Goal: Task Accomplishment & Management: Manage account settings

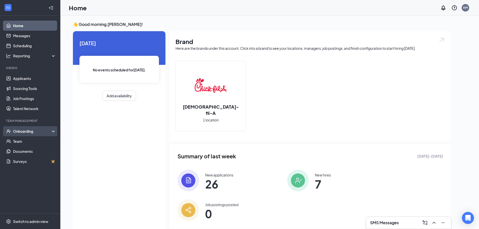
click at [24, 133] on div "Onboarding" at bounding box center [32, 131] width 39 height 5
click at [24, 143] on link "Overview" at bounding box center [34, 141] width 43 height 10
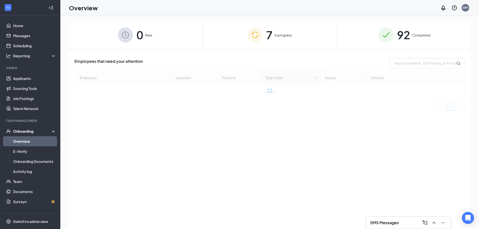
click at [276, 39] on div "7 In progress" at bounding box center [270, 35] width 132 height 26
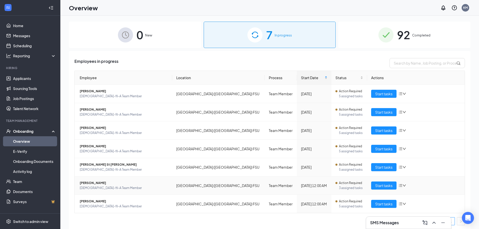
click at [107, 185] on span "[PERSON_NAME]" at bounding box center [124, 183] width 89 height 5
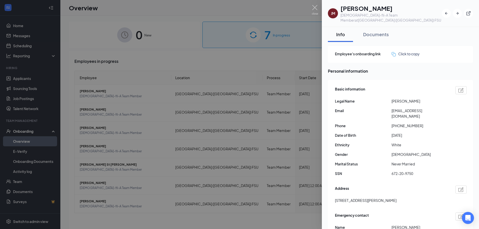
click at [233, 199] on div at bounding box center [239, 114] width 479 height 229
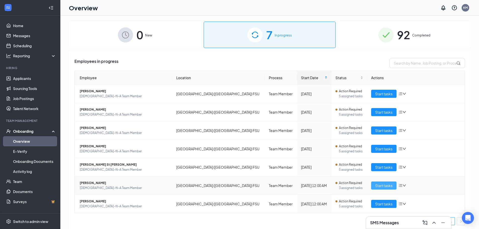
click at [377, 184] on span "Start tasks" at bounding box center [383, 186] width 17 height 6
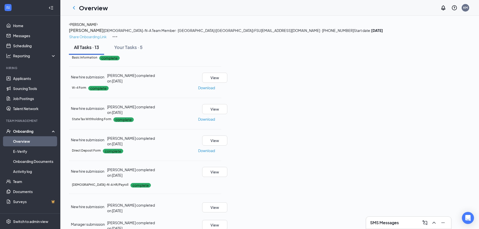
click at [107, 34] on p "Share Onboarding Link" at bounding box center [87, 37] width 37 height 6
type textarea "Hi [PERSON_NAME], This is a gentle reminder to complete your onboarding before …"
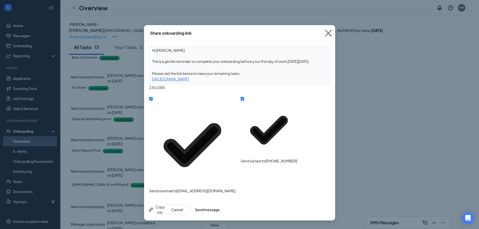
click at [168, 80] on div "[URL][DOMAIN_NAME]" at bounding box center [239, 79] width 181 height 6
drag, startPoint x: 151, startPoint y: 79, endPoint x: 365, endPoint y: 76, distance: 213.8
click at [365, 76] on div "Share onboarding link Hi [PERSON_NAME], This is a gentle reminder to complete y…" at bounding box center [239, 114] width 479 height 229
copy div "[URL][DOMAIN_NAME]"
